Goal: Information Seeking & Learning: Learn about a topic

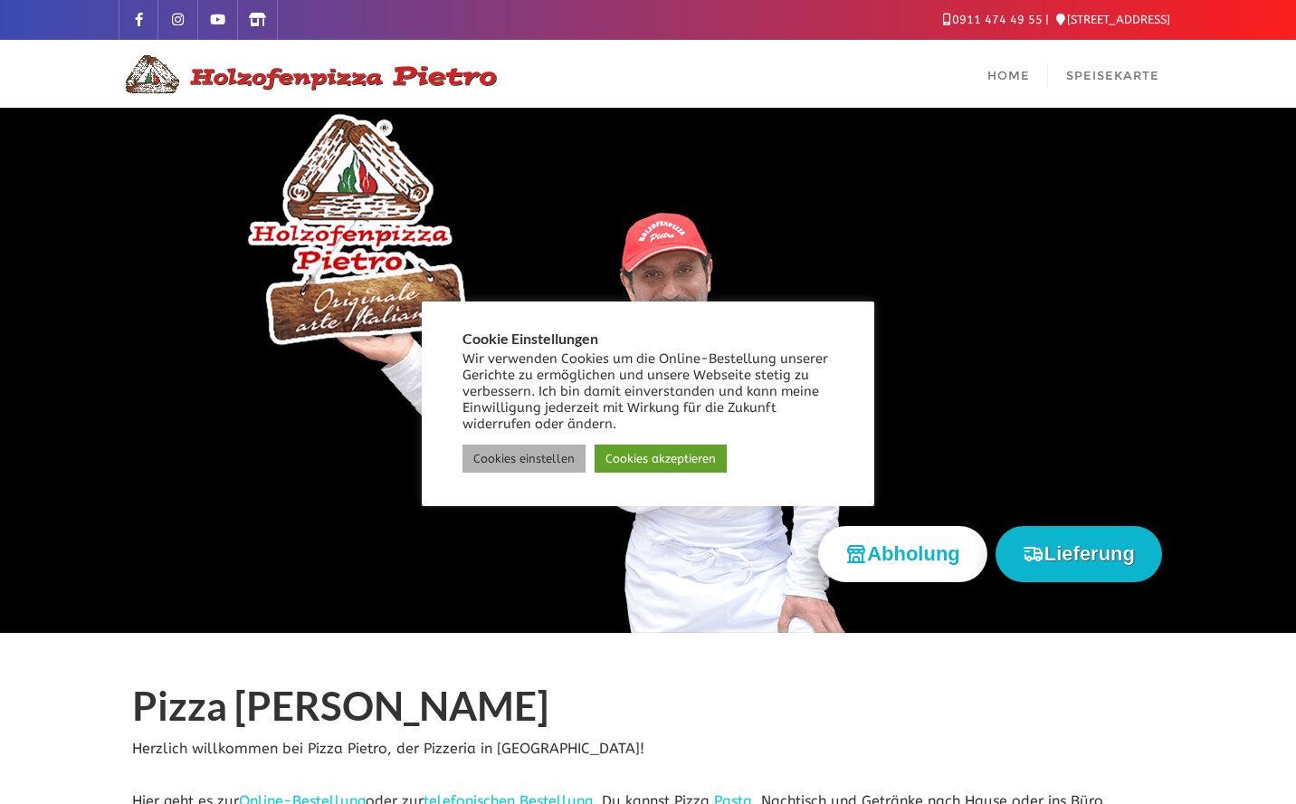
click at [562, 454] on link "Cookies einstellen" at bounding box center [523, 458] width 123 height 28
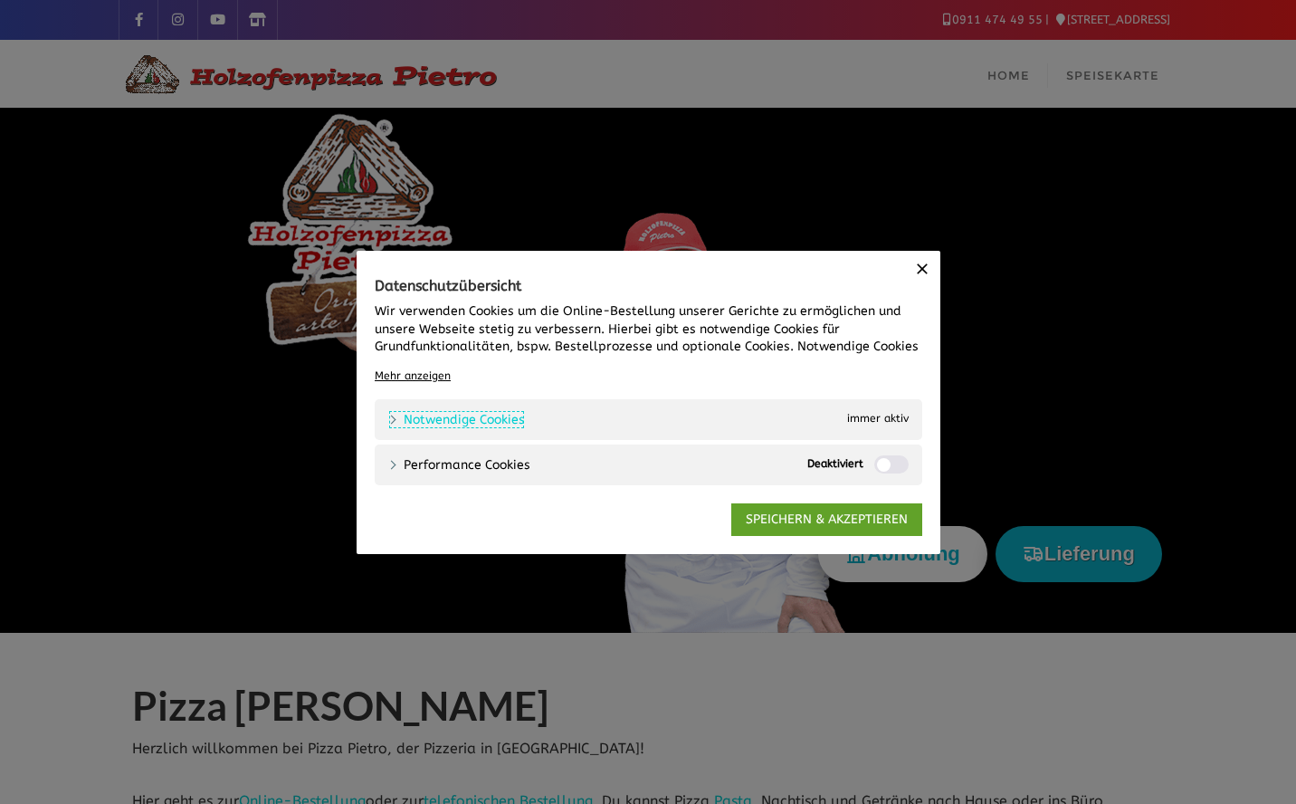
click at [480, 419] on link "Notwendige Cookies" at bounding box center [456, 419] width 137 height 19
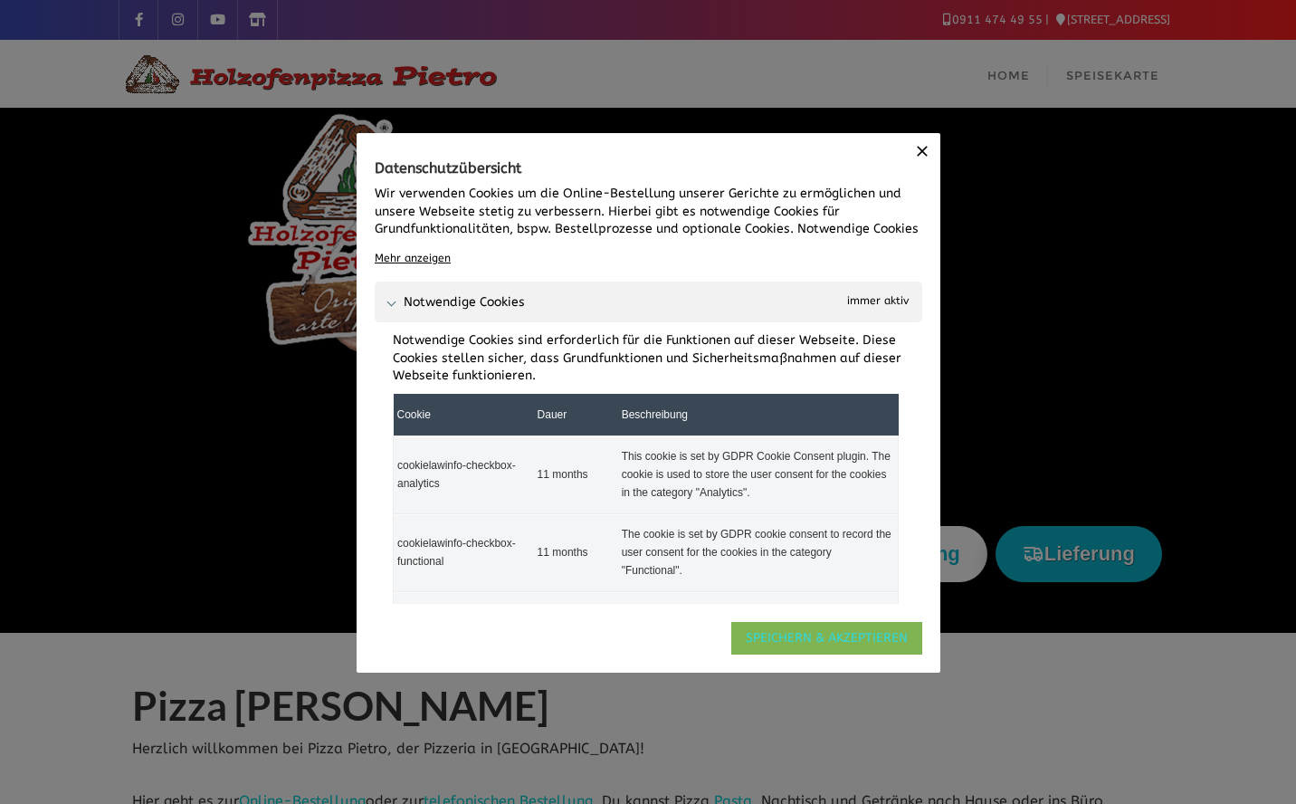
click at [803, 632] on link "SPEICHERN & AKZEPTIEREN" at bounding box center [826, 637] width 191 height 33
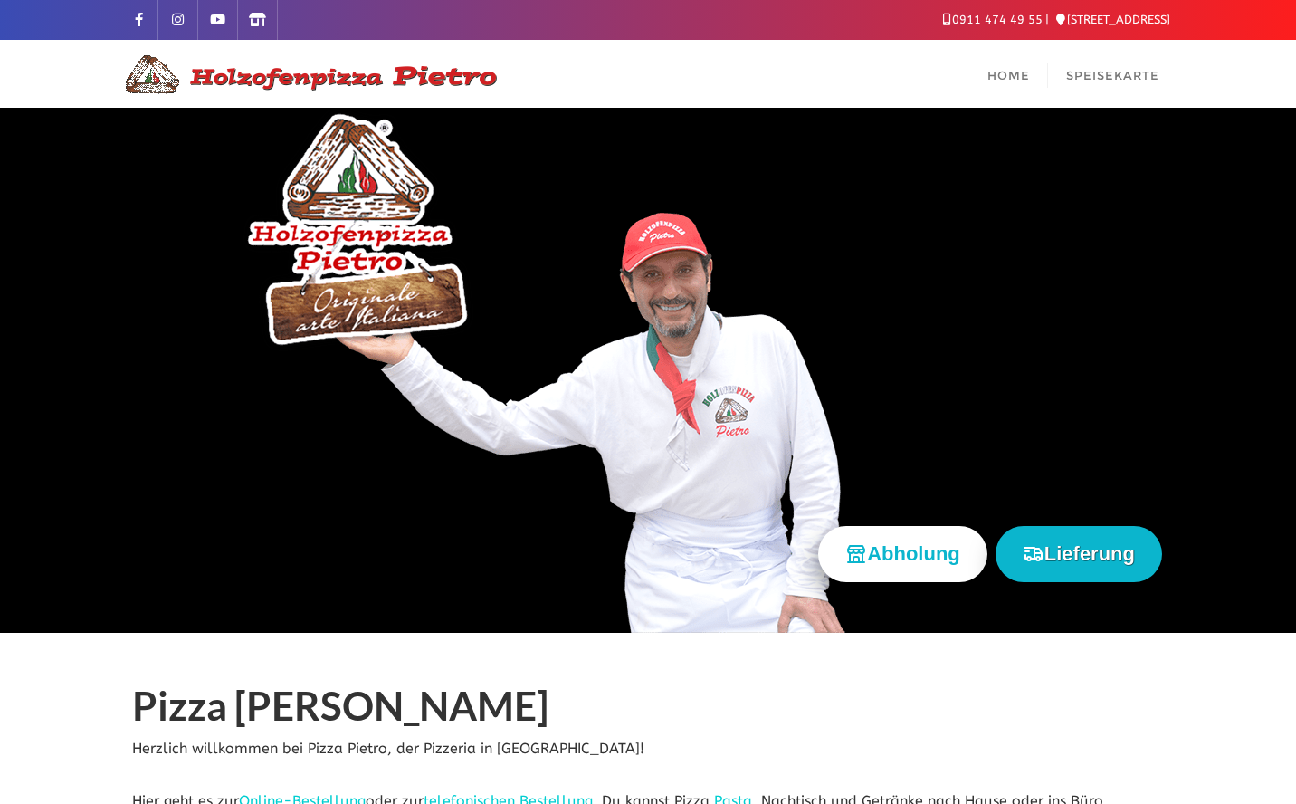
click at [780, 689] on h1 "Pizza [PERSON_NAME]" at bounding box center [648, 709] width 1032 height 52
click at [1096, 80] on span "Speisekarte" at bounding box center [1112, 75] width 93 height 14
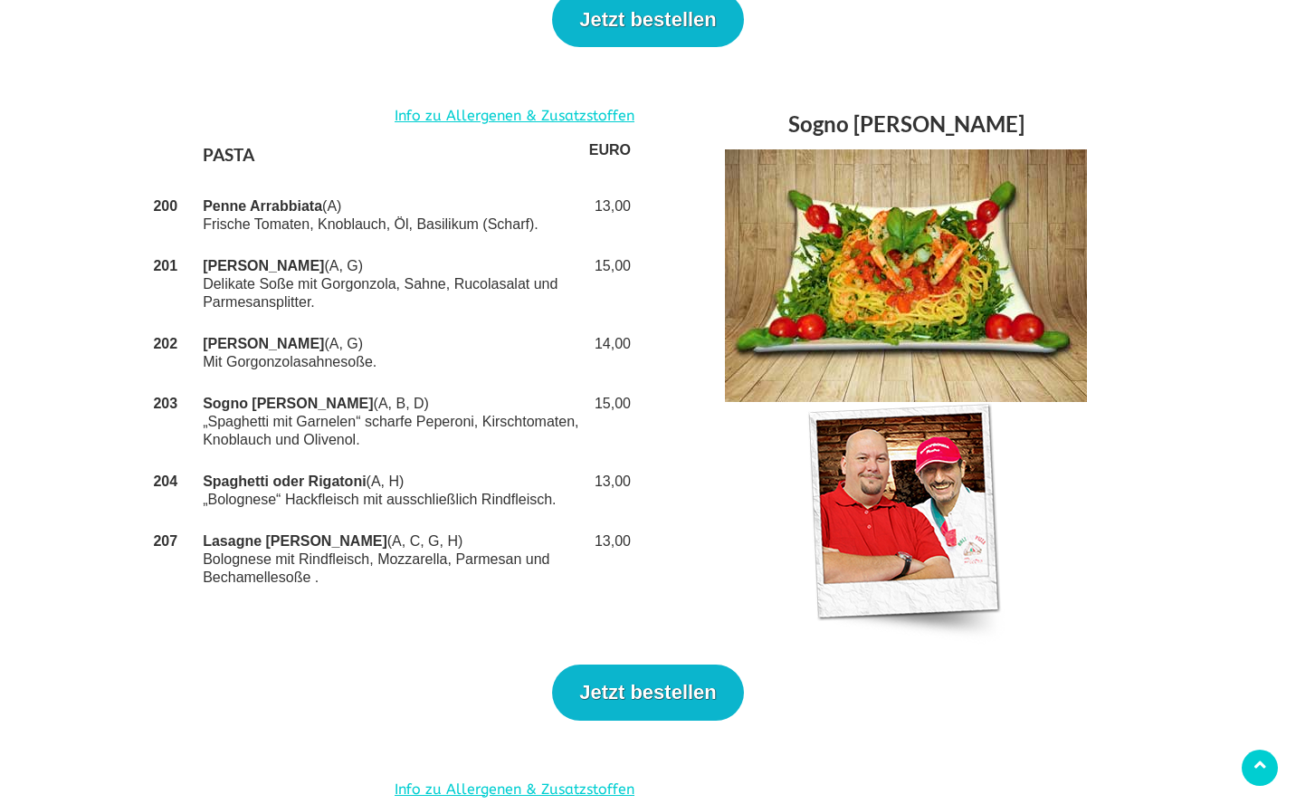
scroll to position [2726, 0]
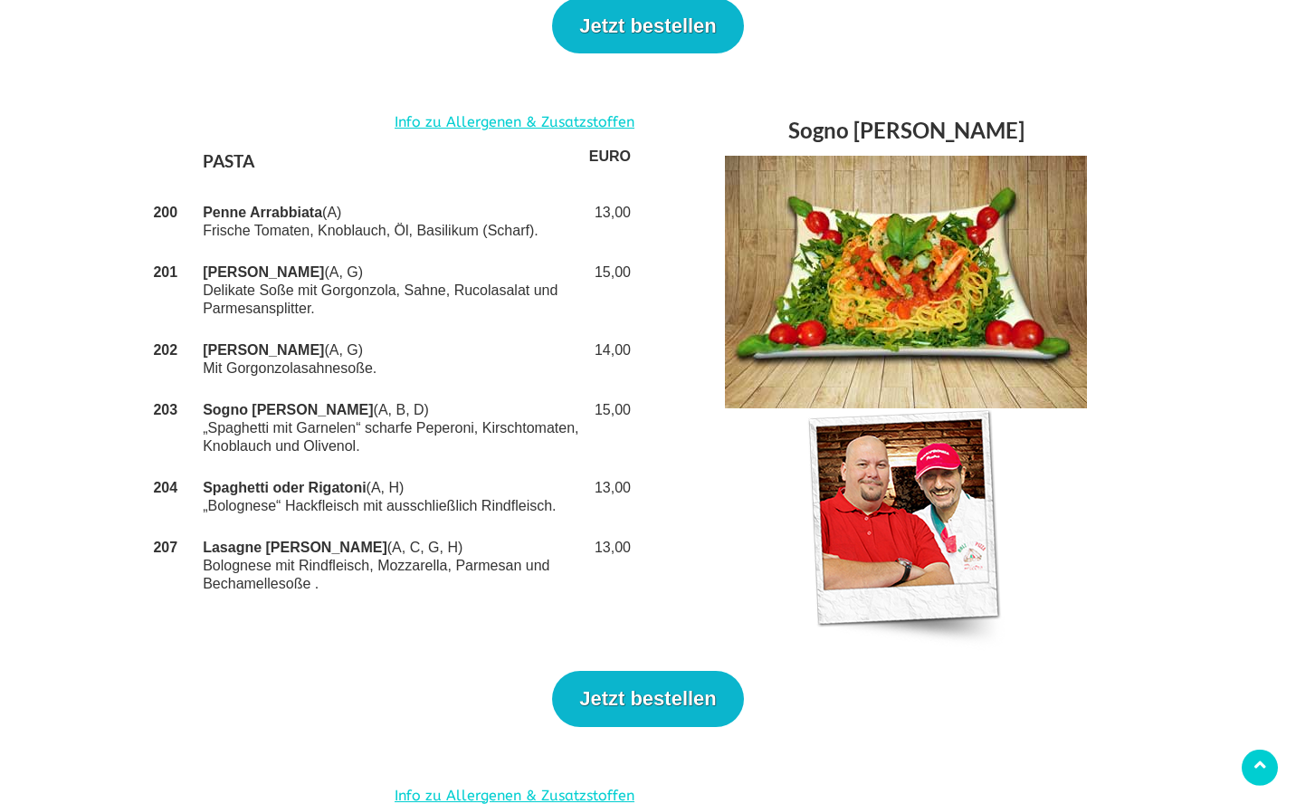
click at [680, 528] on div "Sogno [PERSON_NAME]" at bounding box center [906, 379] width 516 height 541
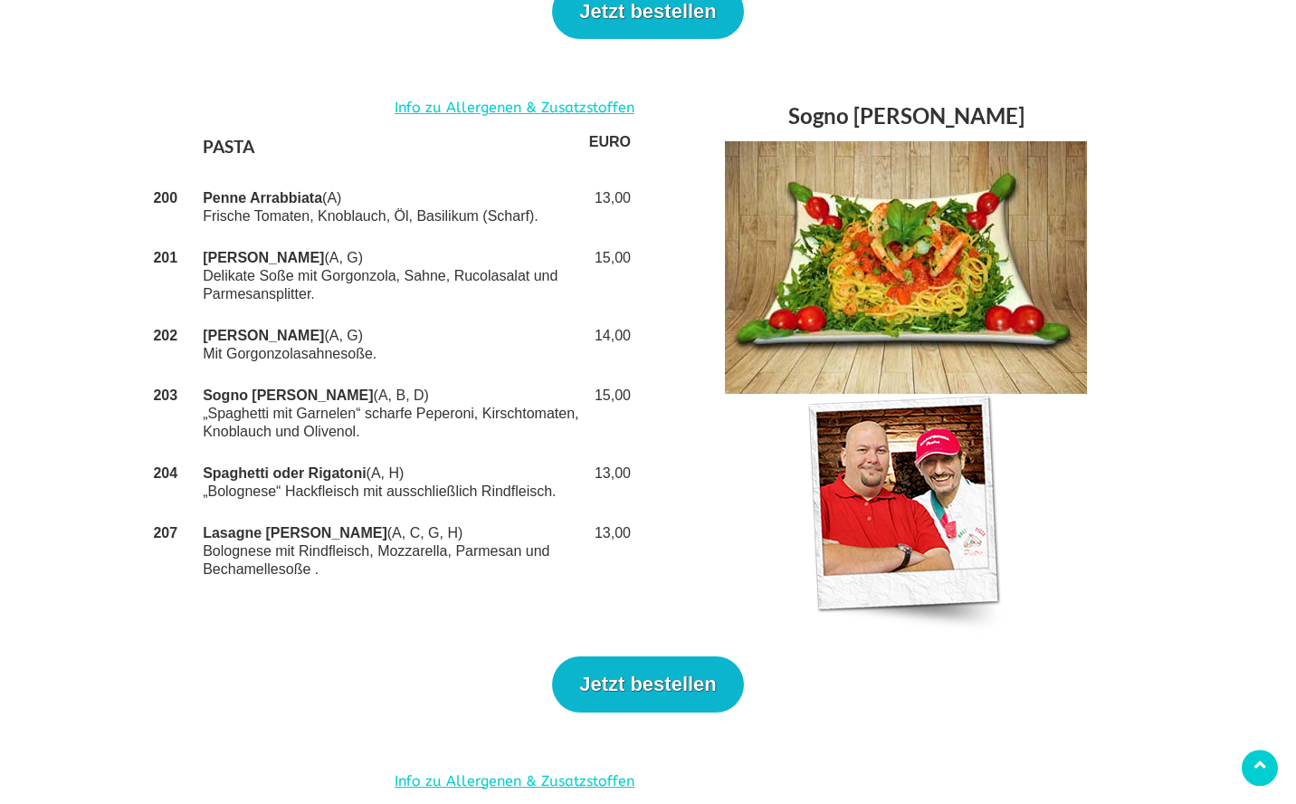
scroll to position [2742, 0]
click at [449, 541] on div "Info zu Allergenen & Zusatzstoffen PASTA EURO 200 Penne Arrabbiata (A) Frische …" at bounding box center [390, 352] width 516 height 517
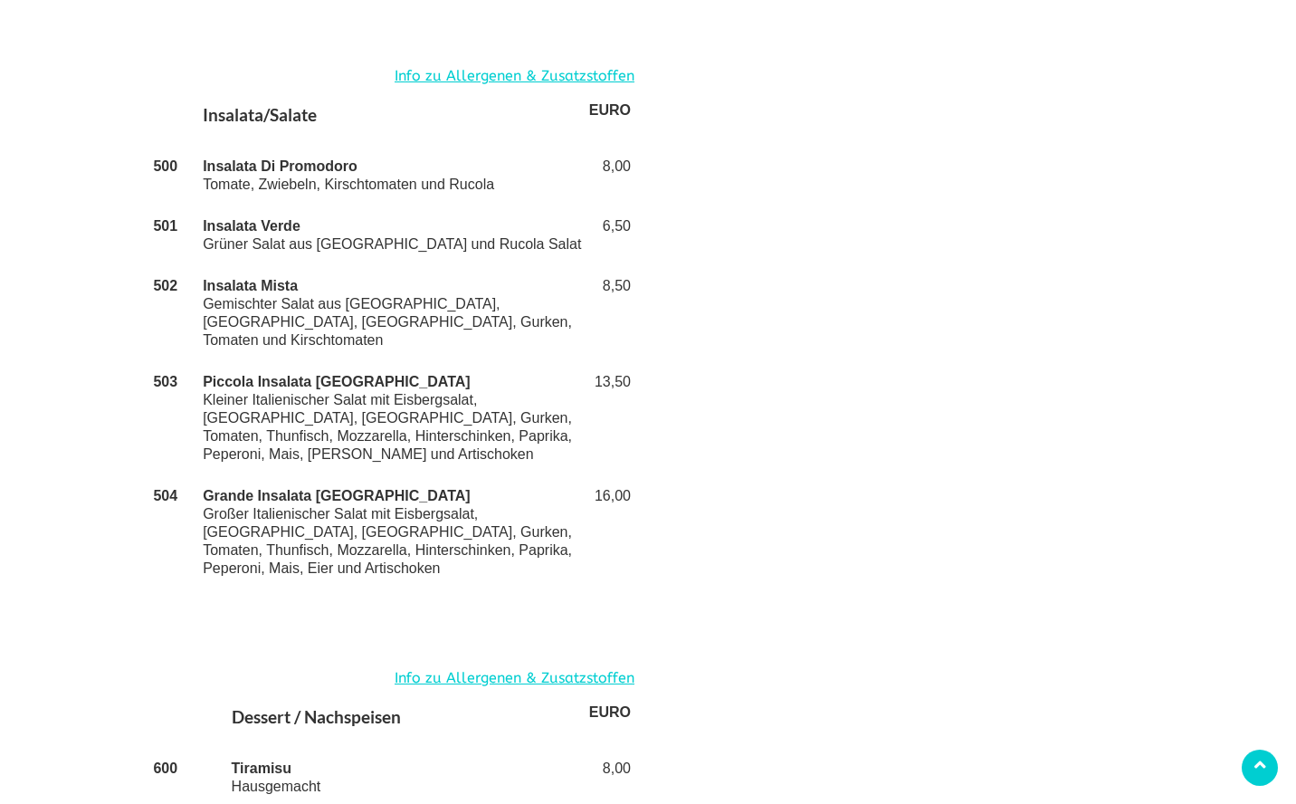
scroll to position [4012, 0]
